Goal: Transaction & Acquisition: Purchase product/service

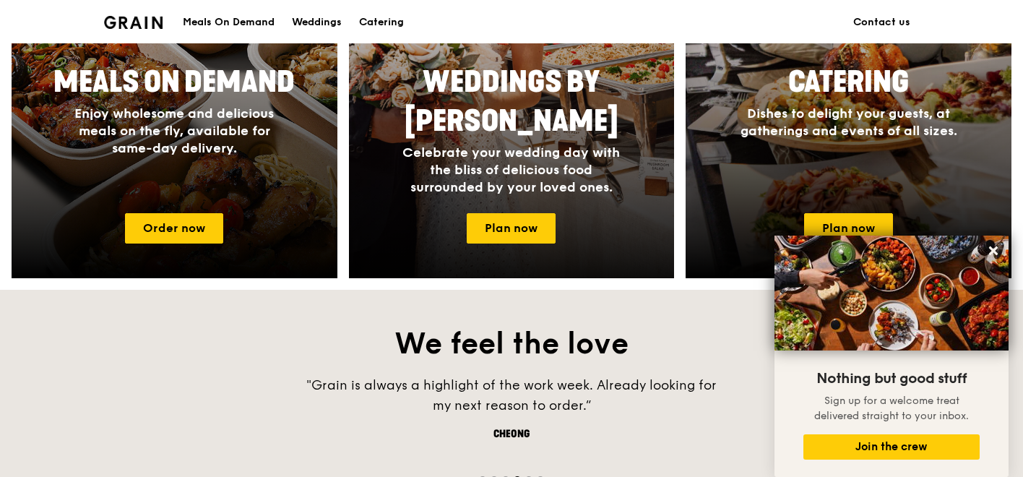
scroll to position [723, 0]
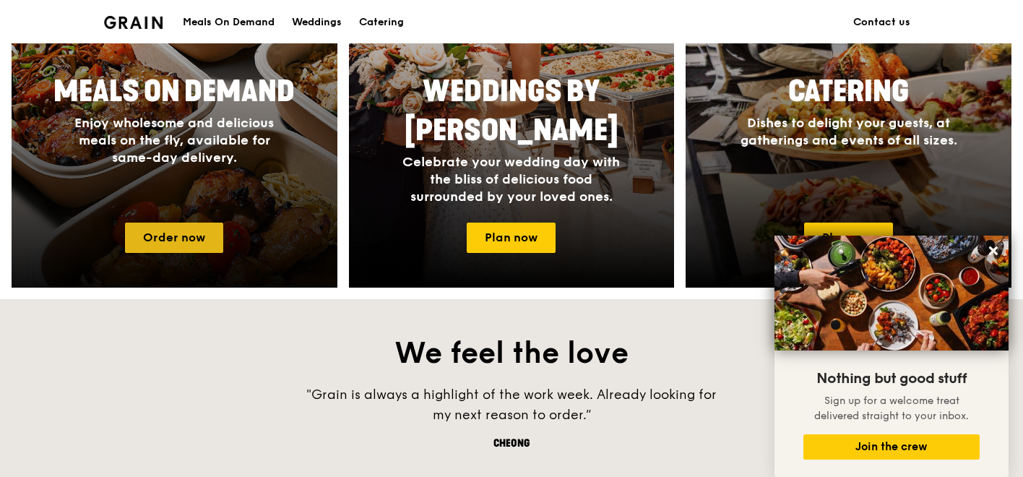
click at [205, 246] on link "Order now" at bounding box center [174, 238] width 98 height 30
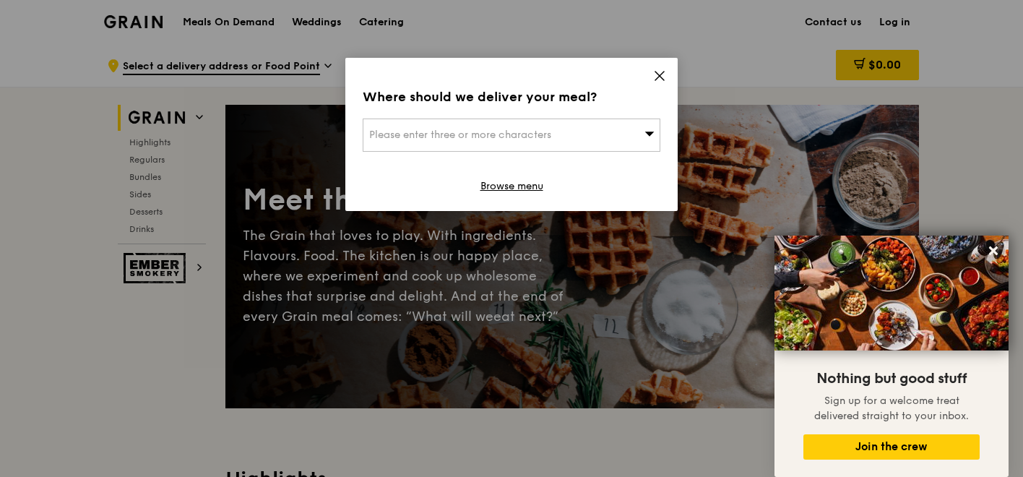
click at [576, 127] on div "Please enter three or more characters" at bounding box center [512, 135] width 298 height 33
click at [660, 77] on icon at bounding box center [659, 76] width 9 height 9
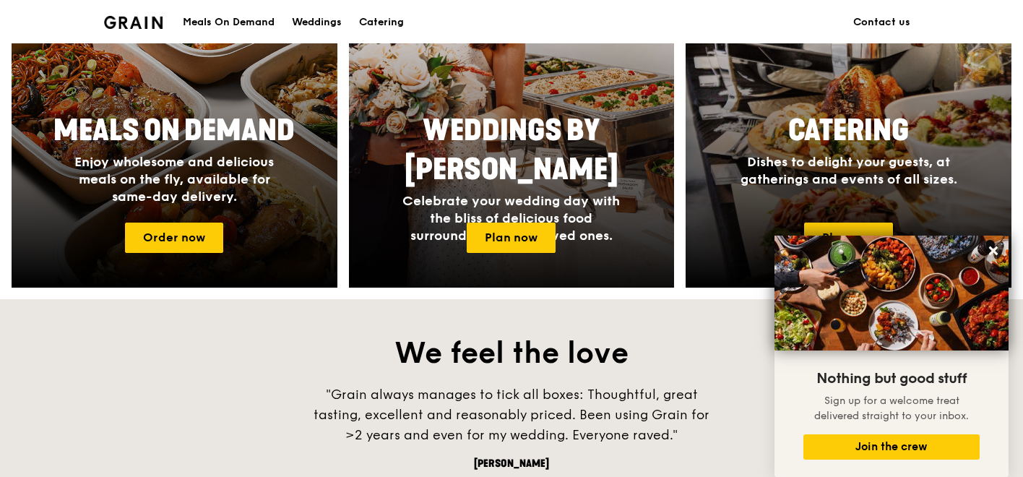
scroll to position [677, 0]
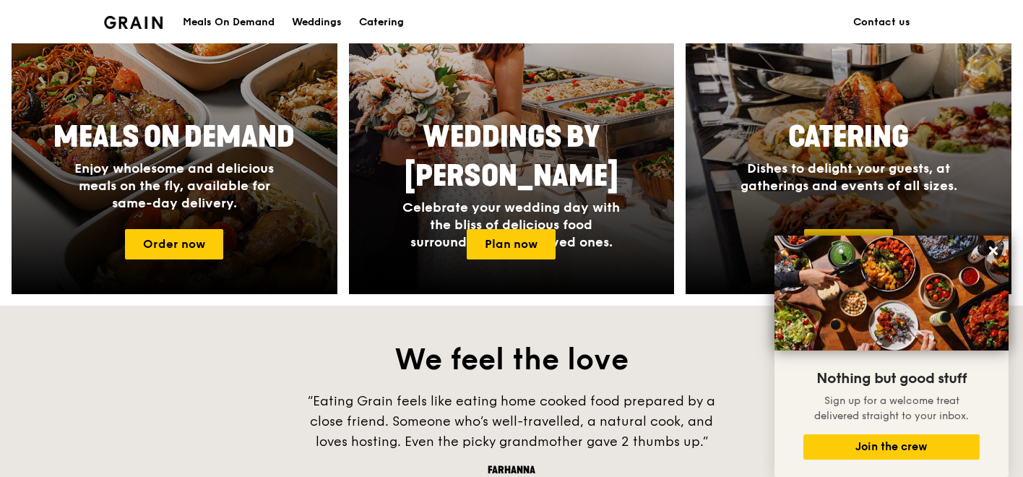
click at [379, 23] on div "Catering" at bounding box center [381, 22] width 45 height 43
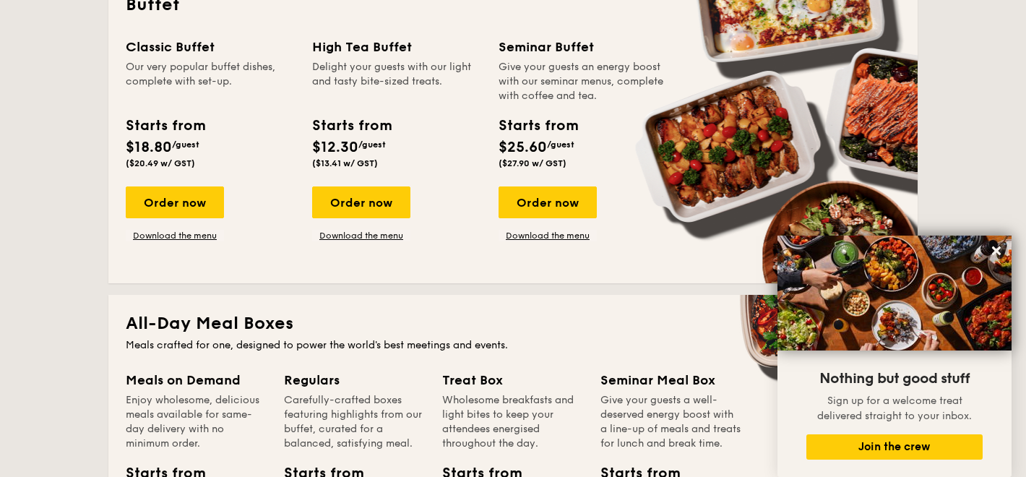
scroll to position [621, 0]
